Goal: Transaction & Acquisition: Purchase product/service

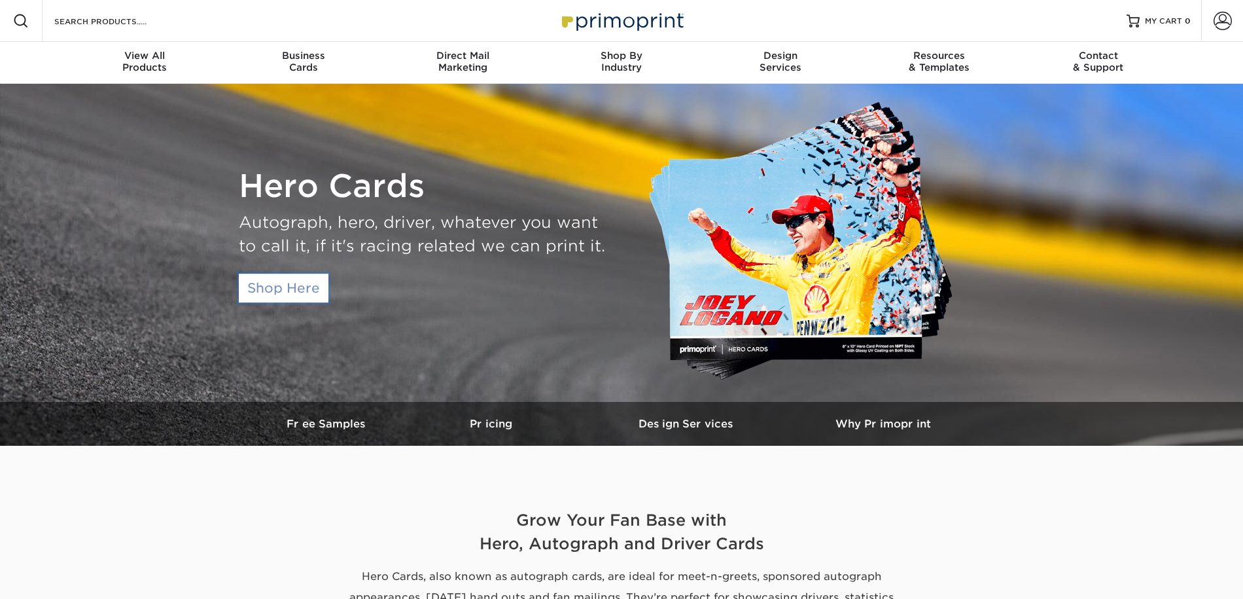
click at [321, 295] on link "Shop Here" at bounding box center [284, 288] width 90 height 29
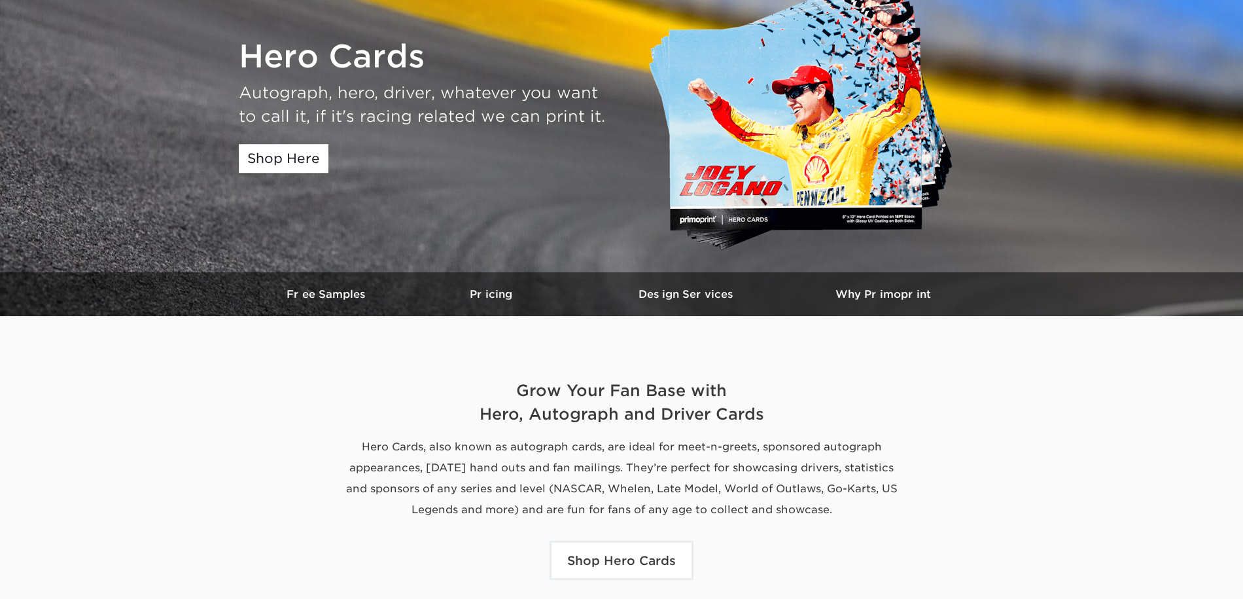
scroll to position [131, 0]
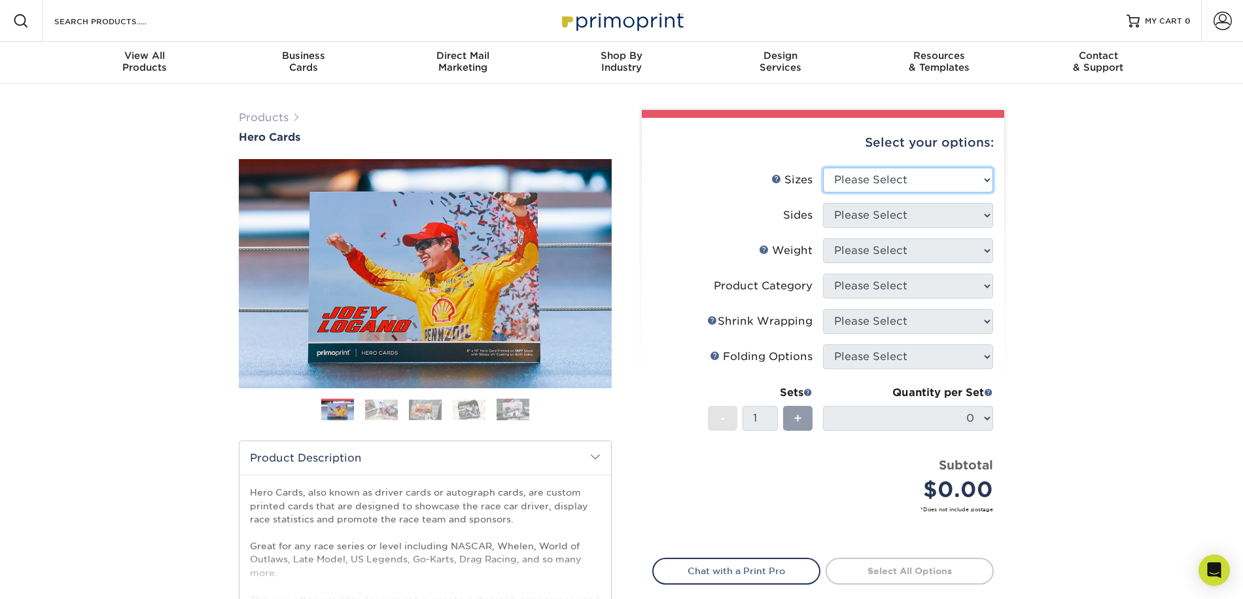
click at [876, 187] on select "Please Select 1.5" x 7" 4" x 6" 5" x 7" 6" x 8" 6" x 8.5" 6" x 9" 7" x 8.5" 7.5…" at bounding box center [908, 180] width 170 height 25
select select "4.00x6.00"
click at [823, 168] on select "Please Select 1.5" x 7" 4" x 6" 5" x 7" 6" x 8" 6" x 8.5" 6" x 9" 7" x 8.5" 7.5…" at bounding box center [908, 180] width 170 height 25
click at [862, 220] on select "Please Select Print Both Sides Print Front Only" at bounding box center [908, 215] width 170 height 25
select select "13abbda7-1d64-4f25-8bb2-c179b224825d"
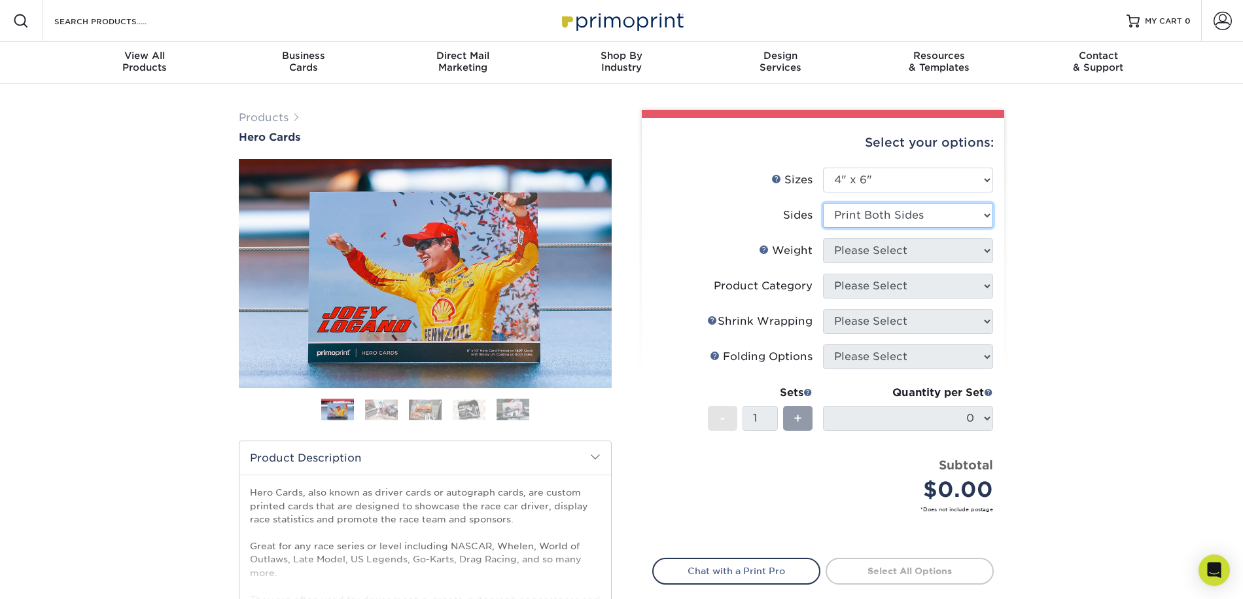
click at [823, 203] on select "Please Select Print Both Sides Print Front Only" at bounding box center [908, 215] width 170 height 25
click at [862, 254] on select "Please Select 14PT 100LB 16PT" at bounding box center [908, 250] width 170 height 25
select select "14PT"
click at [823, 238] on select "Please Select 14PT 100LB 16PT" at bounding box center [908, 250] width 170 height 25
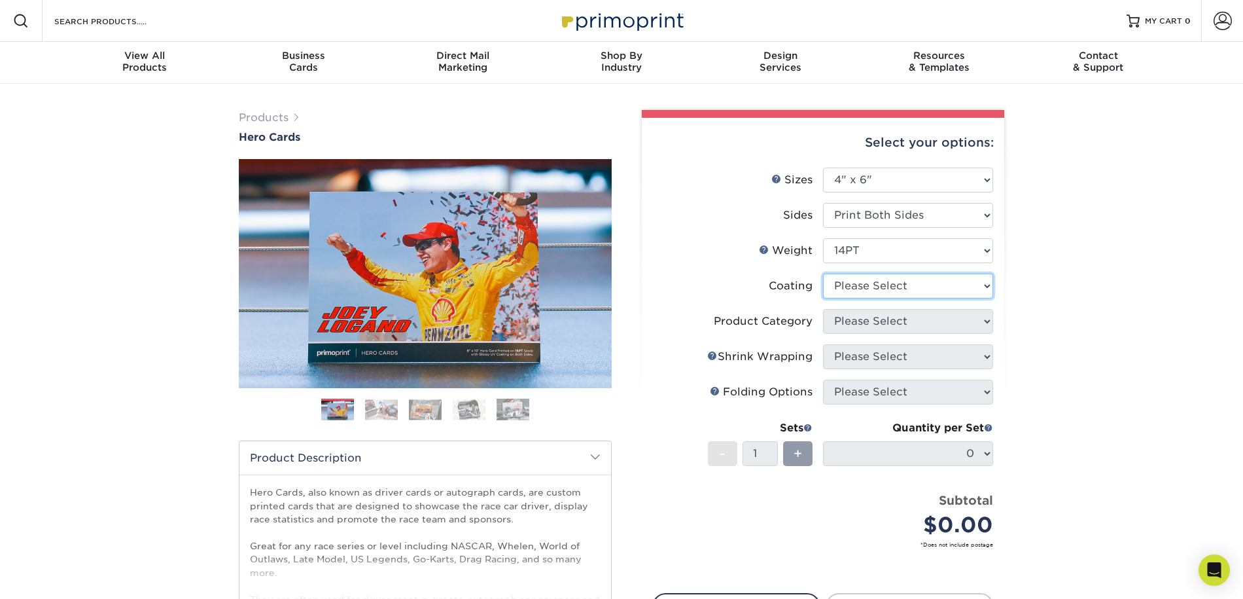
click at [857, 284] on select at bounding box center [908, 286] width 170 height 25
select select "1e8116af-acfc-44b1-83dc-8181aa338834"
click at [823, 274] on select at bounding box center [908, 286] width 170 height 25
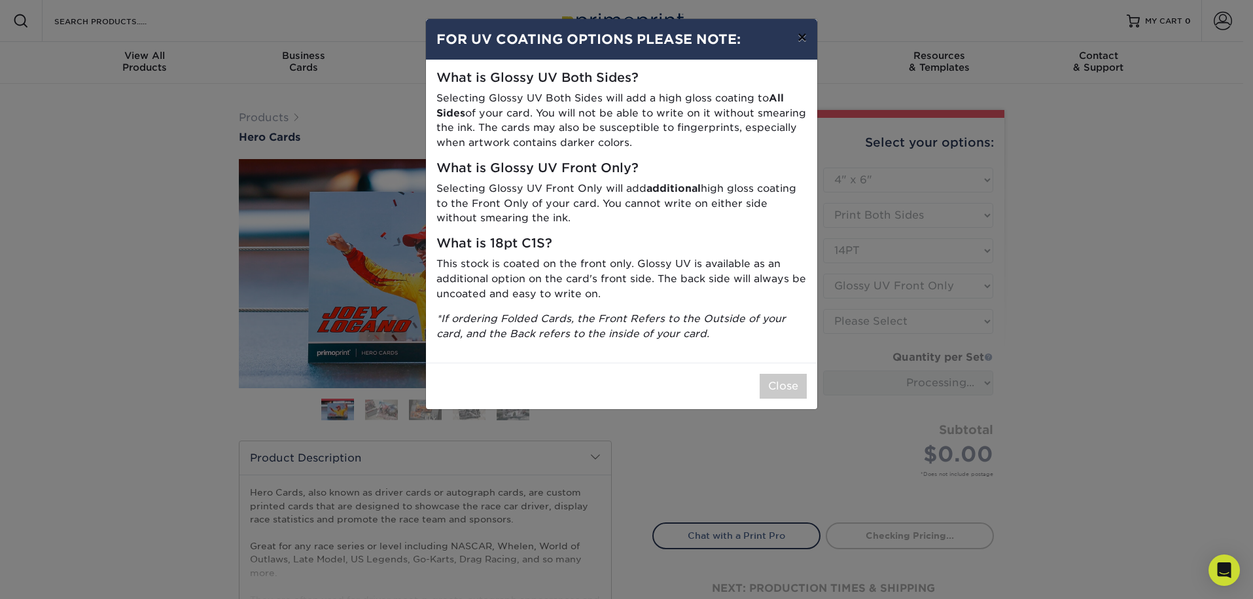
click at [802, 38] on button "×" at bounding box center [802, 37] width 30 height 37
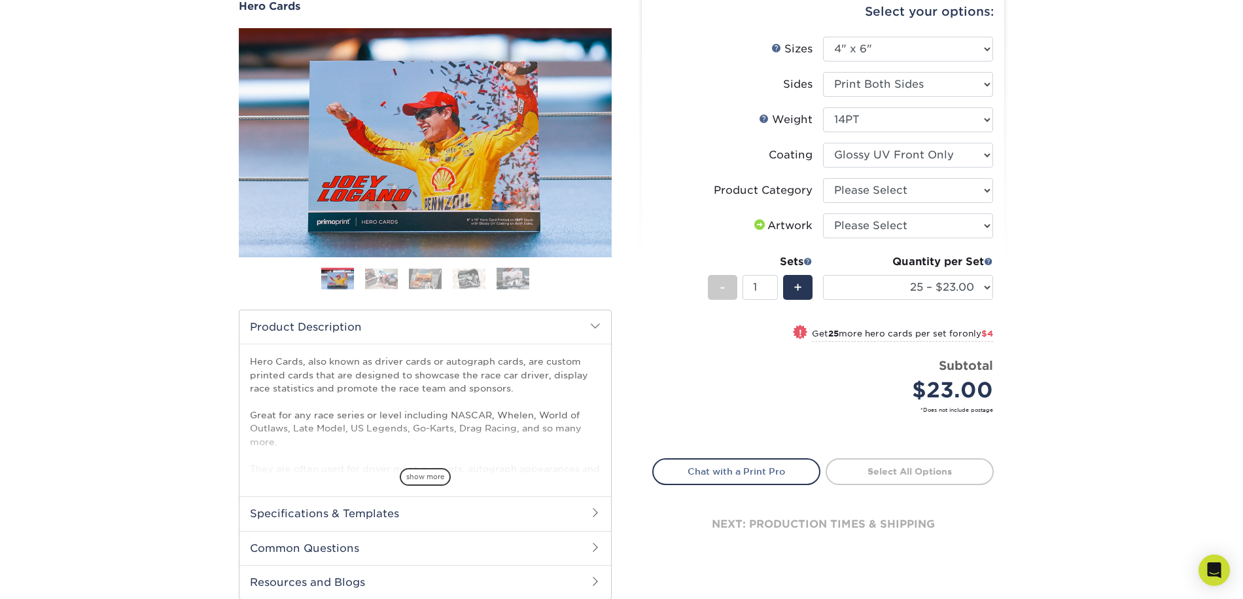
scroll to position [65, 0]
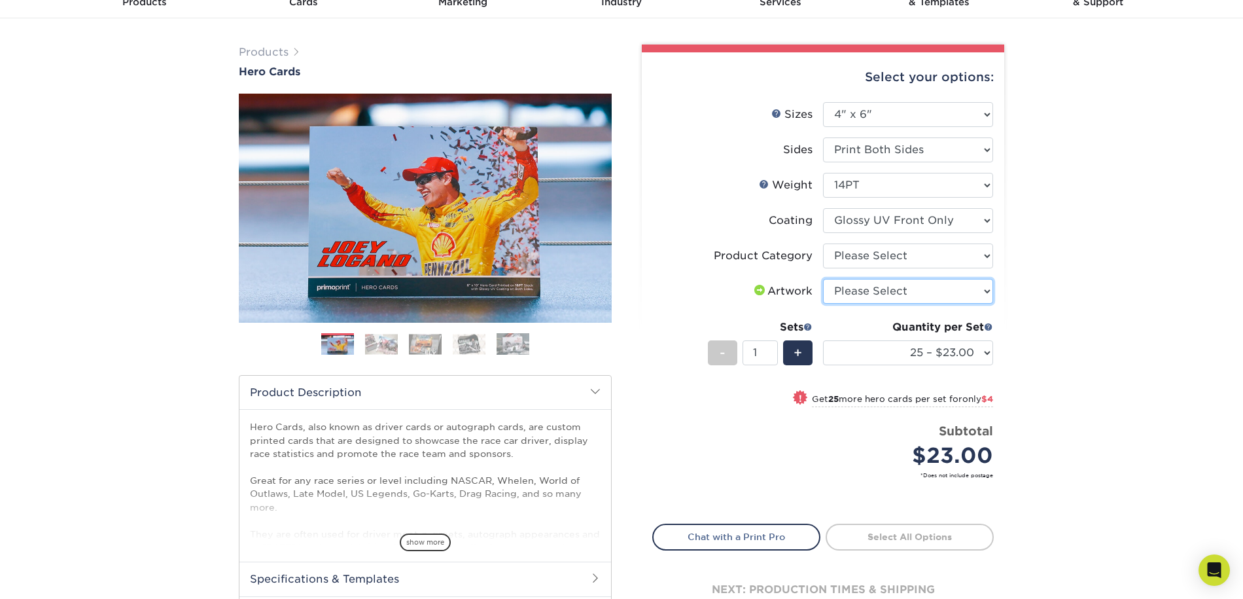
click at [856, 297] on select "Please Select I will upload files I need a design - $150" at bounding box center [908, 291] width 170 height 25
click at [811, 258] on div "Product Category" at bounding box center [763, 256] width 99 height 16
